Goal: Task Accomplishment & Management: Manage account settings

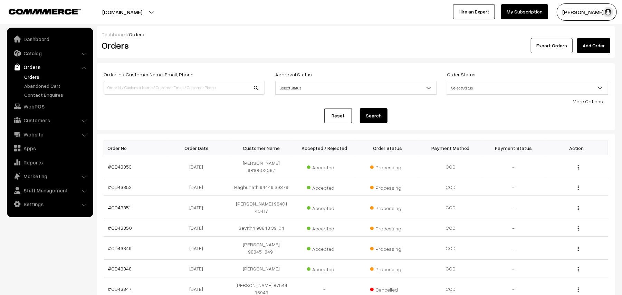
click at [32, 78] on link "Orders" at bounding box center [56, 76] width 68 height 7
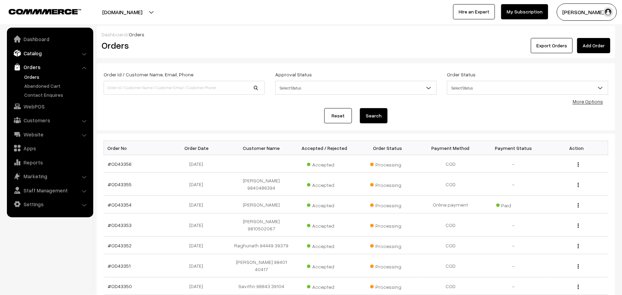
click at [41, 50] on link "Catalog" at bounding box center [50, 53] width 82 height 12
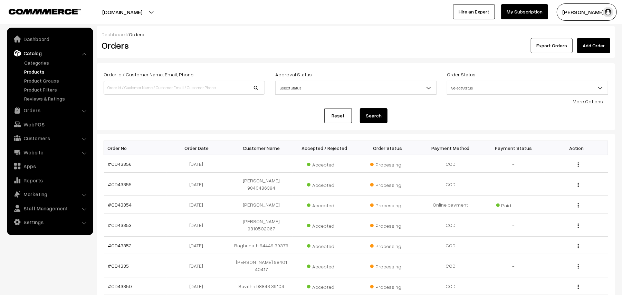
click at [35, 72] on link "Products" at bounding box center [56, 71] width 68 height 7
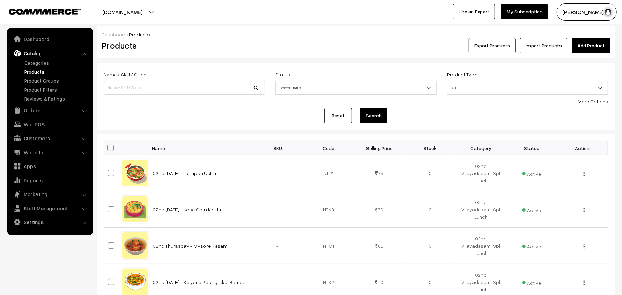
drag, startPoint x: 597, startPoint y: 105, endPoint x: 531, endPoint y: 110, distance: 65.8
click at [596, 105] on form "Name / SKU / Code Status Select Status Active Inactive Select Status Product Ty…" at bounding box center [356, 96] width 518 height 67
click at [595, 103] on link "More Options" at bounding box center [593, 101] width 30 height 6
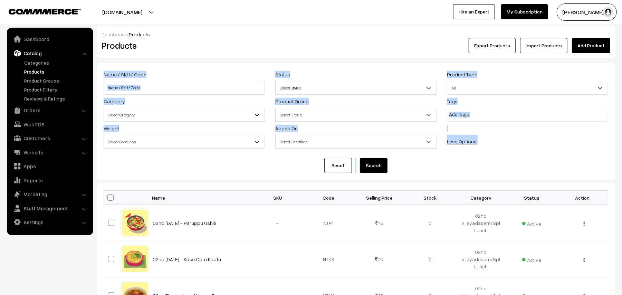
click at [169, 113] on span "Select Category" at bounding box center [184, 115] width 161 height 12
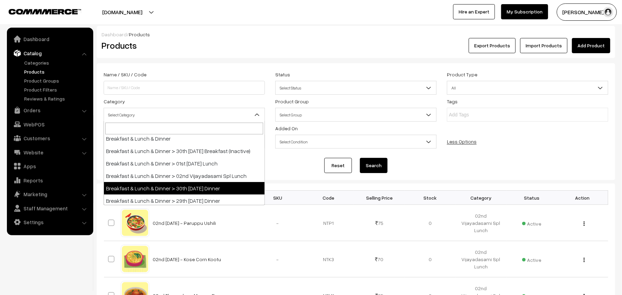
scroll to position [138, 0]
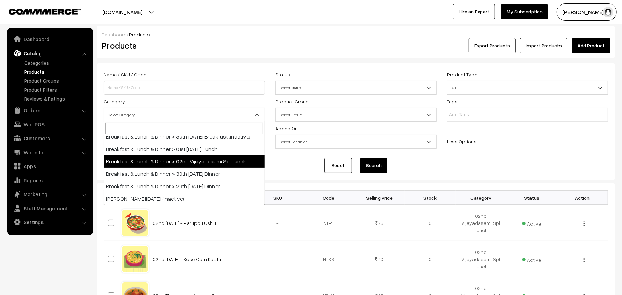
select select "41"
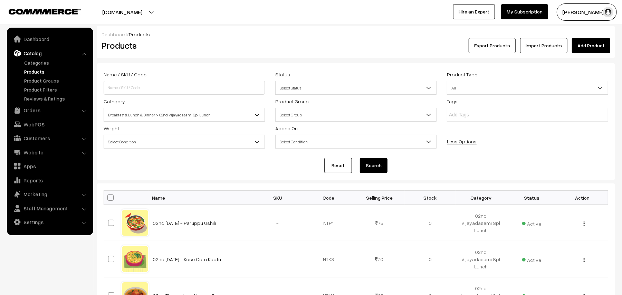
click at [376, 157] on form "Name / SKU / Code Status Select Status Active Inactive Select Status Product Ty…" at bounding box center [356, 121] width 518 height 117
click at [376, 166] on button "Search" at bounding box center [374, 165] width 28 height 15
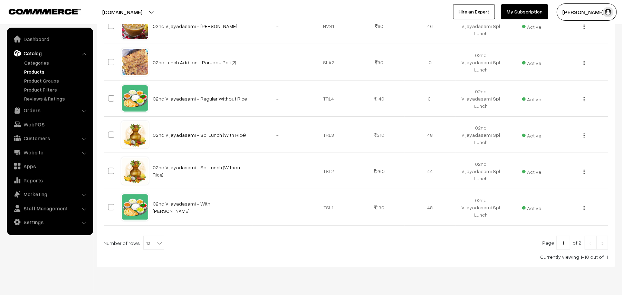
scroll to position [360, 0]
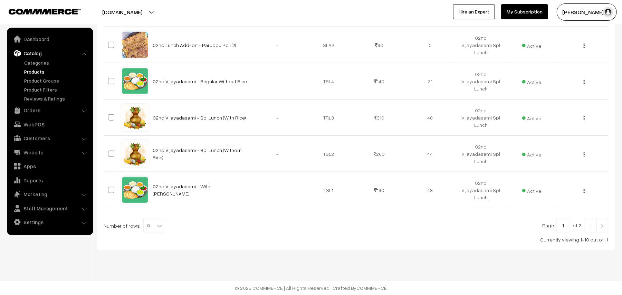
click at [156, 227] on b at bounding box center [159, 225] width 7 height 7
select select "100"
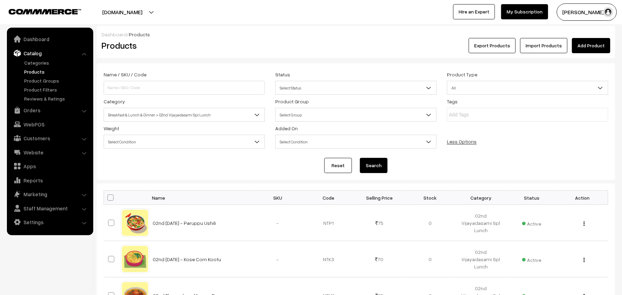
click at [112, 196] on span at bounding box center [110, 197] width 6 height 6
click at [108, 196] on input "checkbox" at bounding box center [106, 197] width 4 height 4
checkbox input "true"
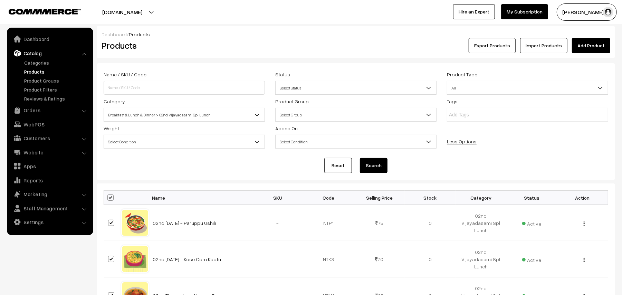
checkbox input "true"
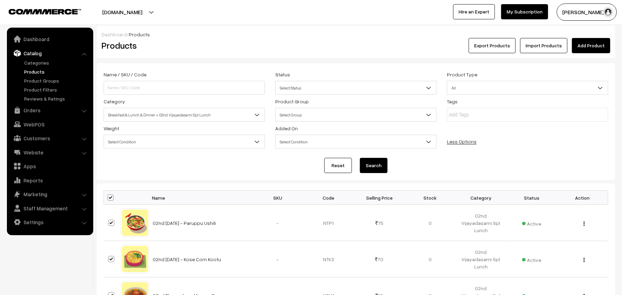
checkbox input "true"
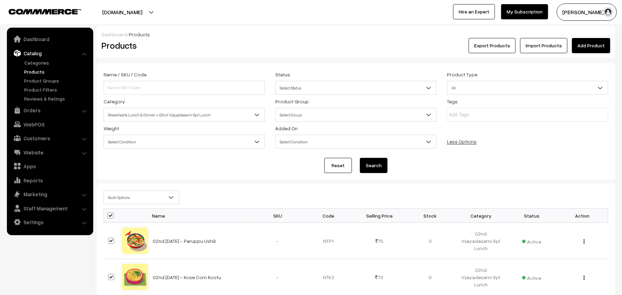
click at [119, 195] on span "Bulk Options" at bounding box center [141, 197] width 75 height 12
select select "editProduct"
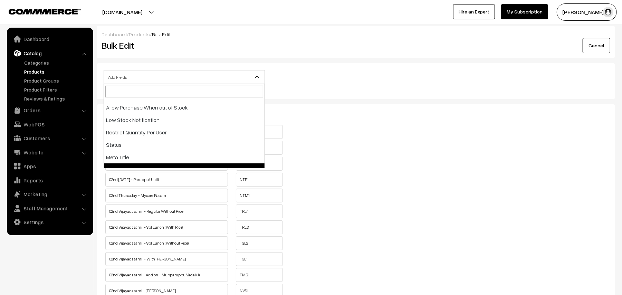
scroll to position [108, 0]
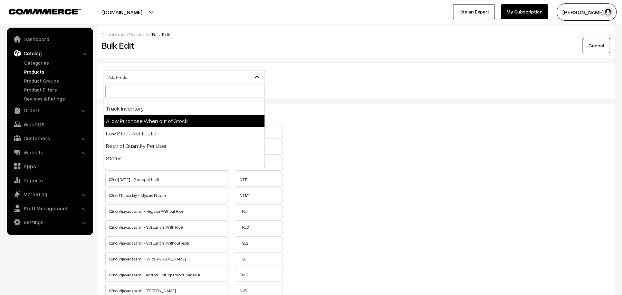
select select "allow-purchase"
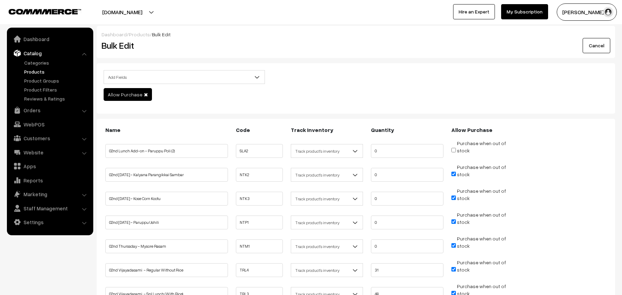
scroll to position [46, 0]
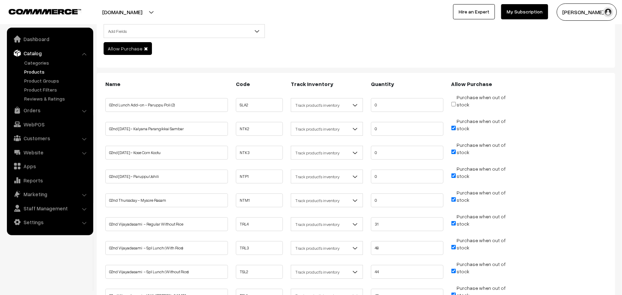
click at [454, 126] on input "Purchase when out of stock" at bounding box center [453, 128] width 4 height 4
checkbox input "false"
click at [453, 149] on span "Purchase when out of stock" at bounding box center [478, 151] width 55 height 7
click at [453, 175] on input "Purchase when out of stock" at bounding box center [453, 175] width 4 height 4
checkbox input "false"
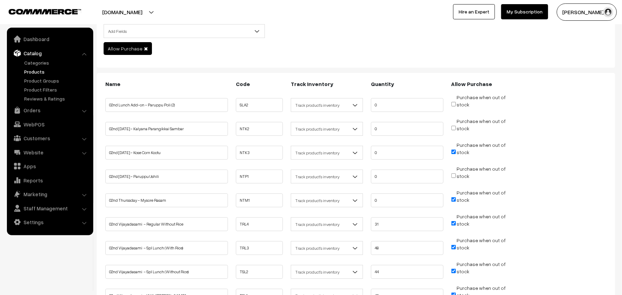
click at [453, 153] on input "Purchase when out of stock" at bounding box center [453, 152] width 4 height 4
checkbox input "false"
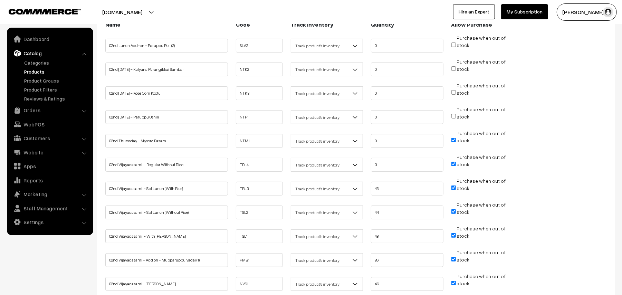
scroll to position [92, 0]
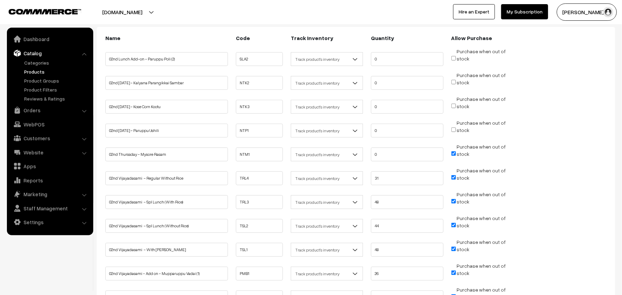
click at [455, 129] on input "Purchase when out of stock" at bounding box center [453, 129] width 4 height 4
checkbox input "true"
click at [454, 106] on input "Purchase when out of stock" at bounding box center [453, 106] width 4 height 4
checkbox input "true"
click at [454, 84] on input "Purchase when out of stock" at bounding box center [453, 82] width 4 height 4
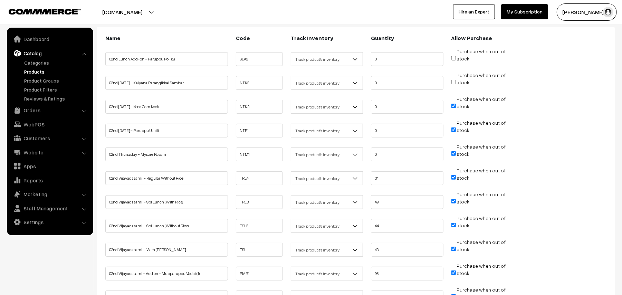
checkbox input "true"
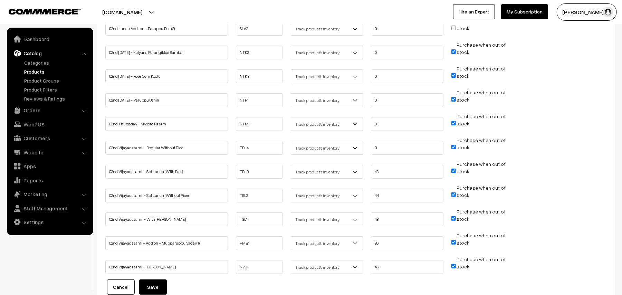
scroll to position [138, 0]
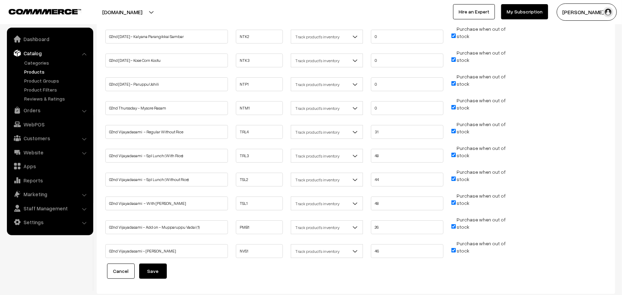
click at [454, 155] on input "Purchase when out of stock" at bounding box center [453, 155] width 4 height 4
checkbox input "false"
click at [454, 178] on input "Purchase when out of stock" at bounding box center [453, 178] width 4 height 4
checkbox input "false"
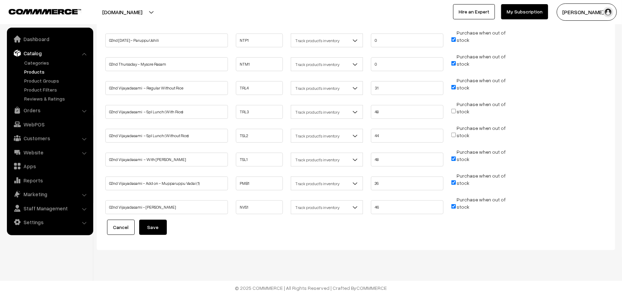
scroll to position [136, 0]
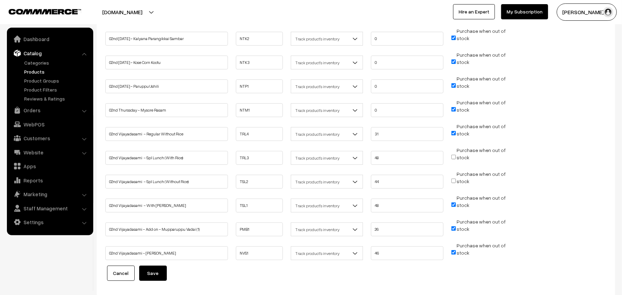
click at [153, 273] on button "Save" at bounding box center [153, 273] width 28 height 15
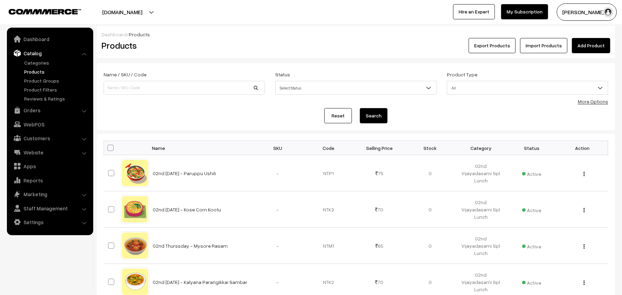
click at [602, 101] on link "More Options" at bounding box center [593, 101] width 30 height 6
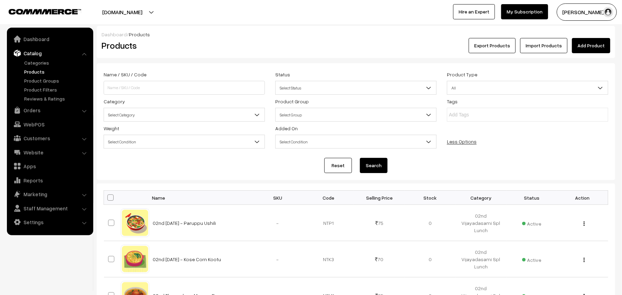
click at [188, 138] on span "Select Condition" at bounding box center [184, 142] width 161 height 12
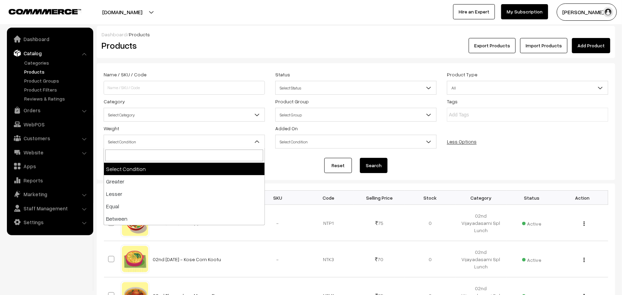
click at [160, 117] on span "Select Category" at bounding box center [184, 115] width 161 height 12
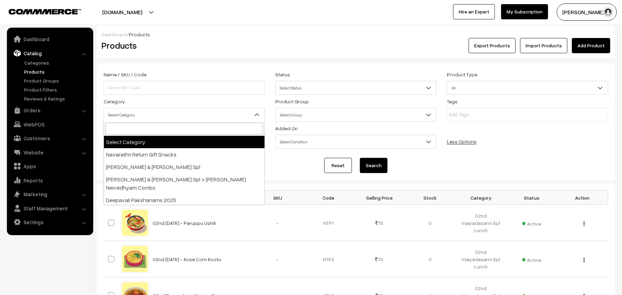
click at [160, 116] on span "Select Category" at bounding box center [184, 115] width 161 height 12
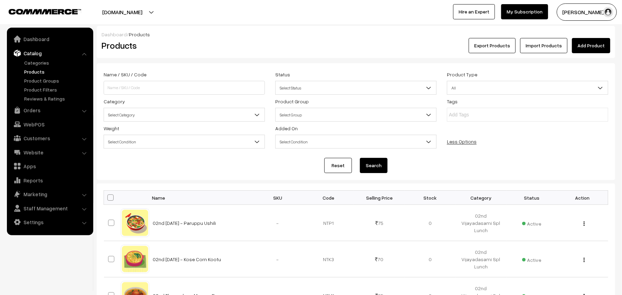
click at [160, 116] on span "Select Category" at bounding box center [184, 115] width 161 height 12
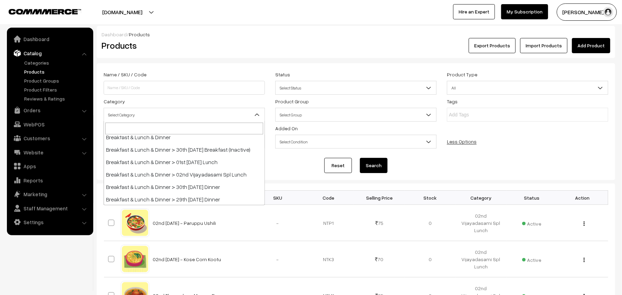
scroll to position [138, 0]
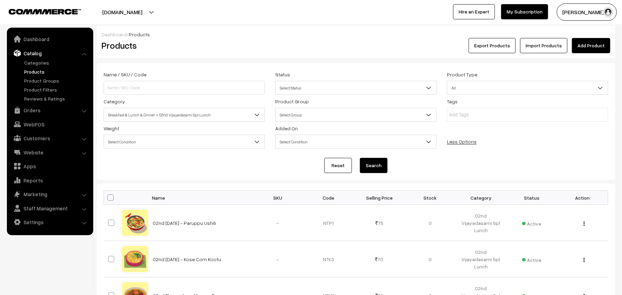
select select "41"
click at [378, 164] on button "Search" at bounding box center [374, 165] width 28 height 15
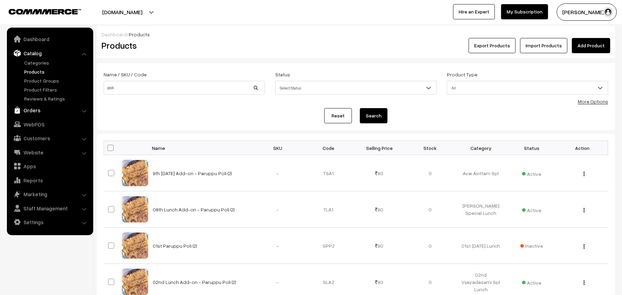
click at [36, 112] on link "Orders" at bounding box center [50, 110] width 82 height 12
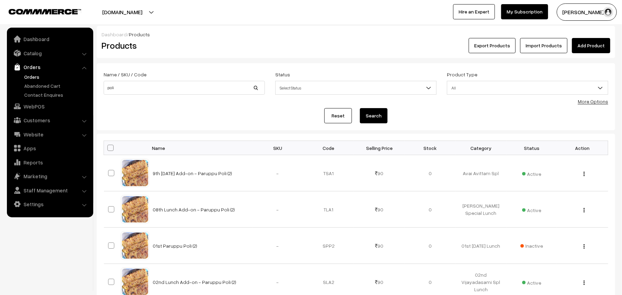
click at [32, 78] on link "Orders" at bounding box center [56, 76] width 68 height 7
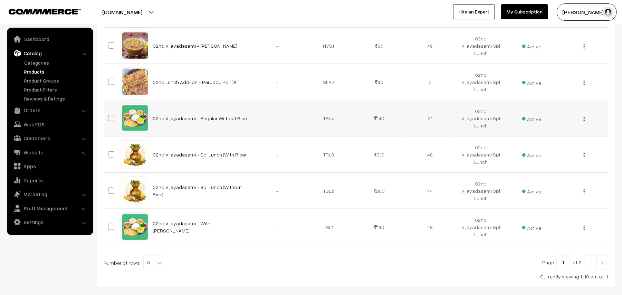
scroll to position [360, 0]
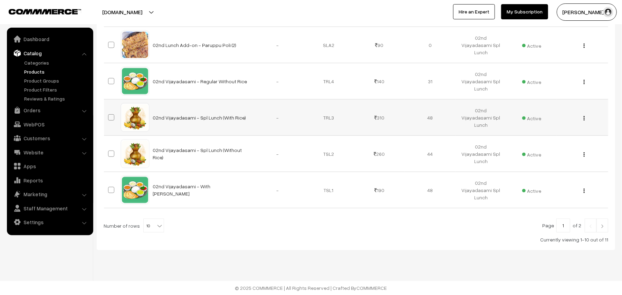
click at [583, 119] on button "button" at bounding box center [584, 118] width 2 height 6
click at [533, 144] on link "Edit" at bounding box center [553, 143] width 59 height 15
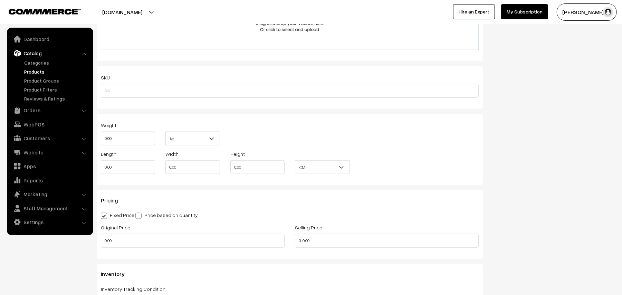
scroll to position [506, 0]
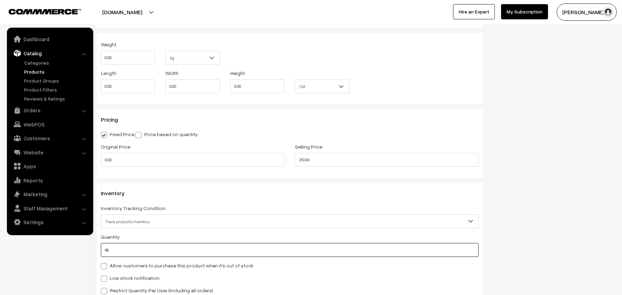
drag, startPoint x: 105, startPoint y: 253, endPoint x: 92, endPoint y: 249, distance: 13.8
click at [93, 252] on body "Thank you for showing interest. Our team will call you shortly. Close [DOMAIN_N…" at bounding box center [311, 115] width 622 height 1242
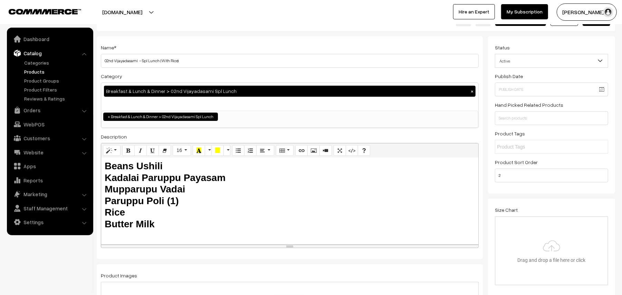
scroll to position [0, 0]
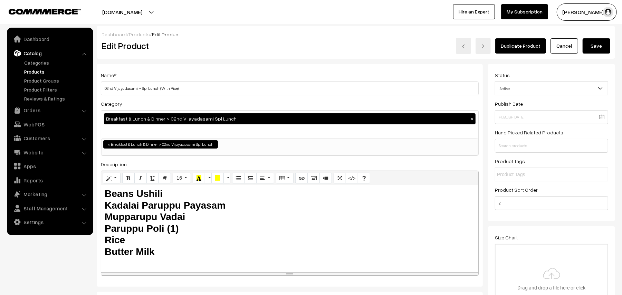
type input "0"
click at [591, 47] on button "Save" at bounding box center [596, 45] width 28 height 15
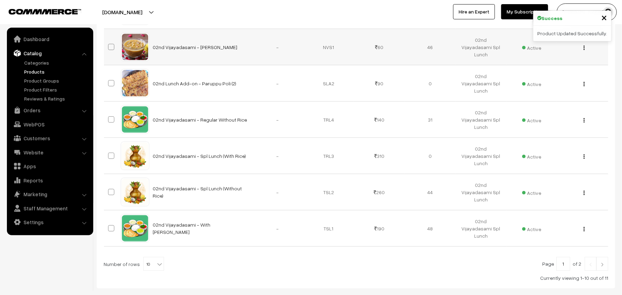
scroll to position [322, 0]
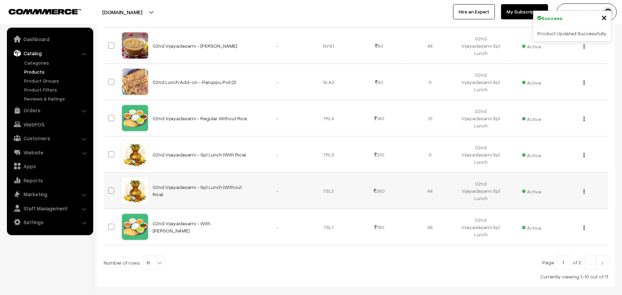
click at [584, 190] on img "button" at bounding box center [584, 191] width 1 height 4
click at [524, 217] on link "Edit" at bounding box center [553, 216] width 59 height 15
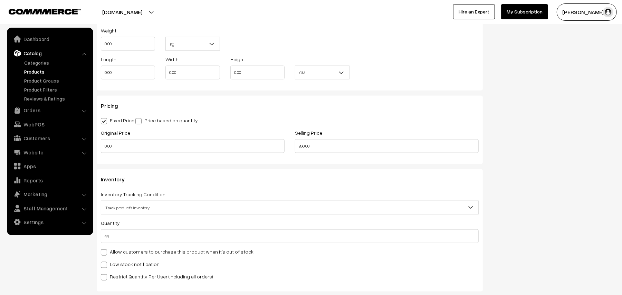
scroll to position [598, 0]
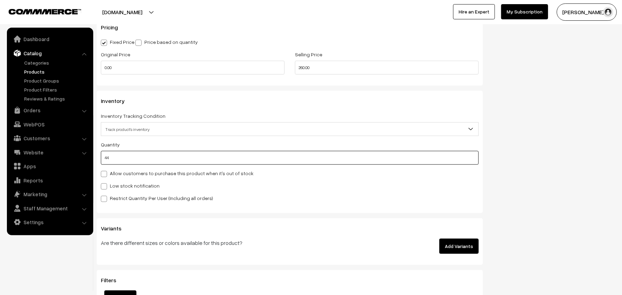
drag, startPoint x: 100, startPoint y: 159, endPoint x: 80, endPoint y: 159, distance: 19.7
click at [80, 159] on body "Thank you for showing interest. Our team will call you shortly. Close [DOMAIN_N…" at bounding box center [311, 23] width 622 height 1242
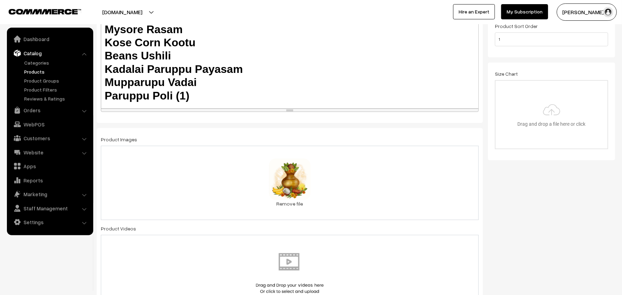
scroll to position [0, 0]
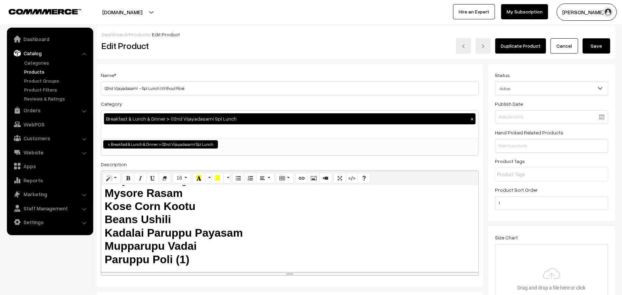
type input "0"
click at [590, 36] on div "Dashboard / Products / Edit Product" at bounding box center [356, 34] width 509 height 7
click at [597, 44] on button "Save" at bounding box center [596, 45] width 28 height 15
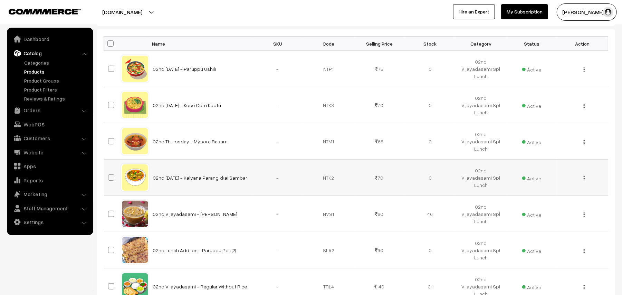
scroll to position [46, 0]
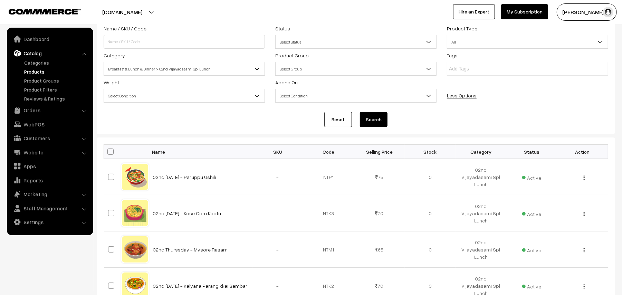
click at [108, 152] on span at bounding box center [110, 151] width 6 height 6
click at [108, 152] on input "checkbox" at bounding box center [106, 151] width 4 height 4
checkbox input "true"
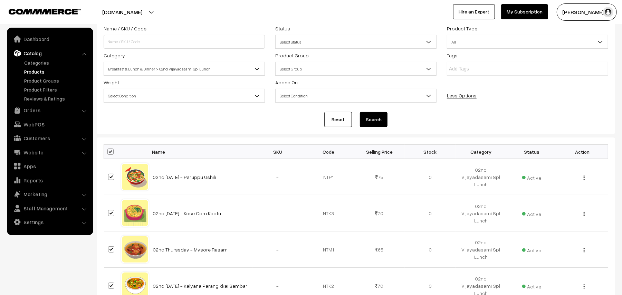
checkbox input "true"
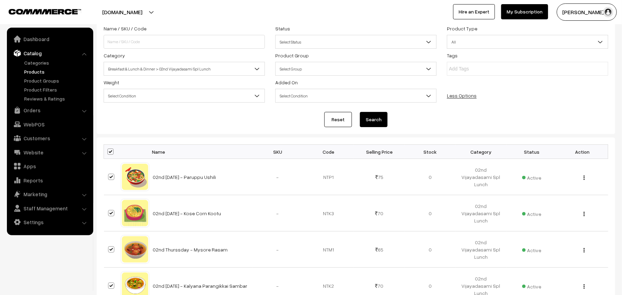
checkbox input "true"
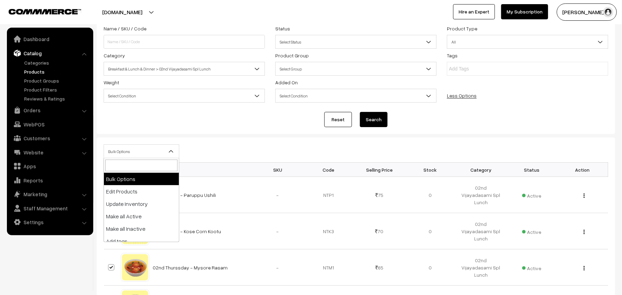
click at [122, 153] on span "Bulk Options" at bounding box center [141, 151] width 75 height 12
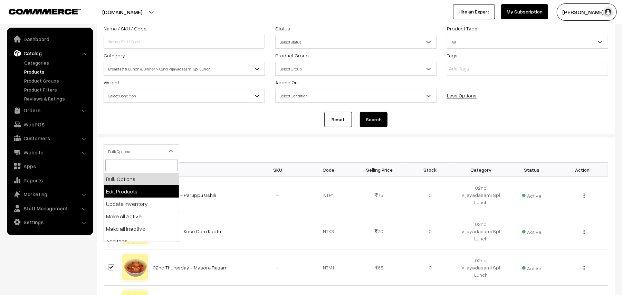
select select "editProduct"
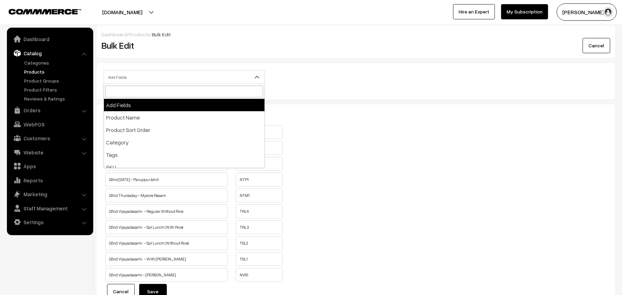
click at [164, 79] on span "Add Fields" at bounding box center [184, 77] width 161 height 12
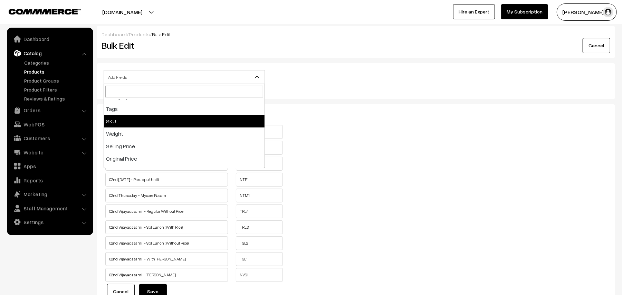
scroll to position [92, 0]
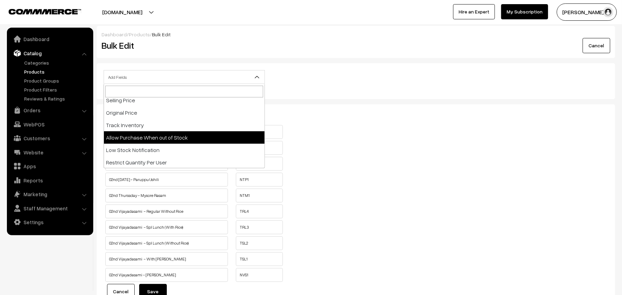
select select "allow-purchase"
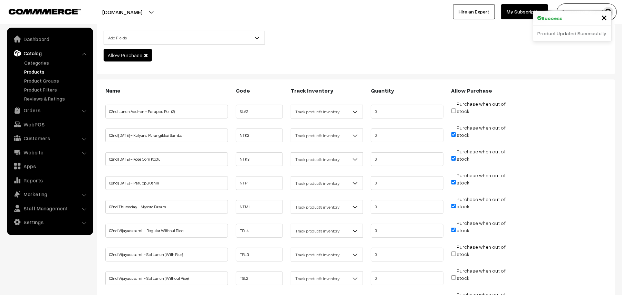
scroll to position [92, 0]
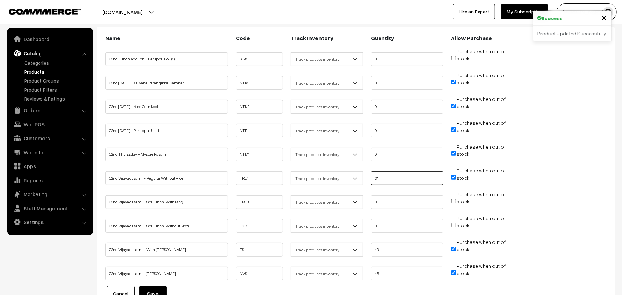
drag, startPoint x: 391, startPoint y: 182, endPoint x: 343, endPoint y: 182, distance: 47.6
click at [343, 182] on ul "02nd Vijayadasami - Regular Without Rice TRL4 31 stock" at bounding box center [356, 176] width 504 height 18
type input "0"
drag, startPoint x: 387, startPoint y: 250, endPoint x: 314, endPoint y: 247, distance: 72.6
click at [314, 247] on ul "02nd Vijayadasami - With [PERSON_NAME] TSL1 Don't track inventory 48" at bounding box center [356, 247] width 504 height 18
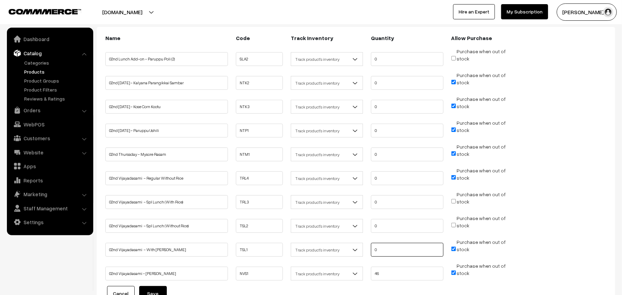
scroll to position [158, 0]
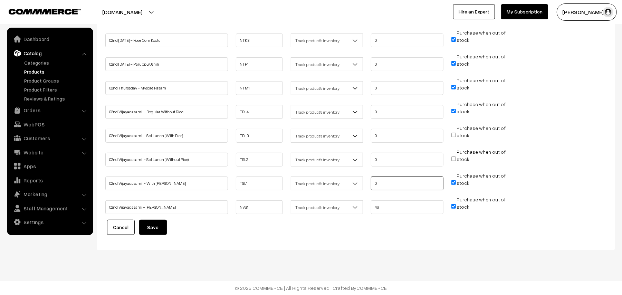
type input "0"
drag, startPoint x: 388, startPoint y: 209, endPoint x: 307, endPoint y: 201, distance: 81.6
click at [307, 201] on ul "02nd Vijayadasami - [PERSON_NAME] NVS1 46 stock" at bounding box center [356, 205] width 504 height 18
type input "0"
click at [147, 219] on form "Name Code Track Inventory Quantity Allow Purchase 0 0" at bounding box center [356, 106] width 504 height 276
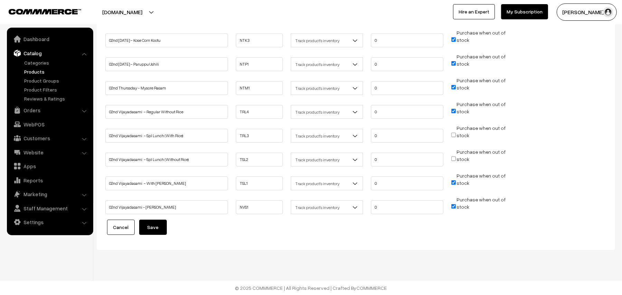
click at [147, 225] on button "Save" at bounding box center [153, 227] width 28 height 15
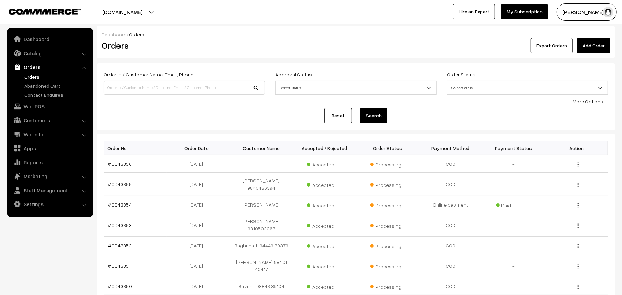
click at [37, 75] on link "Orders" at bounding box center [56, 76] width 68 height 7
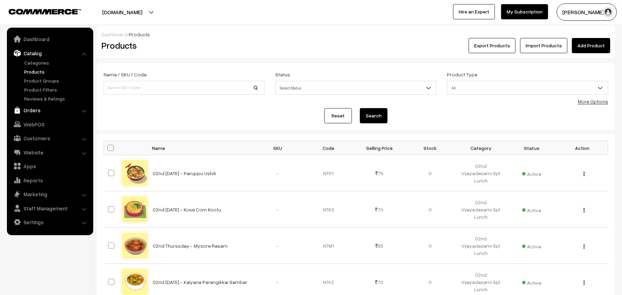
click at [33, 107] on link "Orders" at bounding box center [50, 110] width 82 height 12
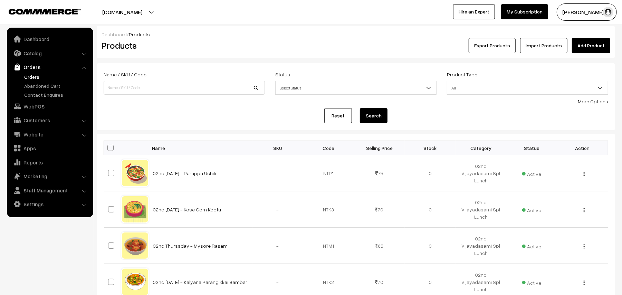
click at [34, 76] on link "Orders" at bounding box center [56, 76] width 68 height 7
